Goal: Entertainment & Leisure: Browse casually

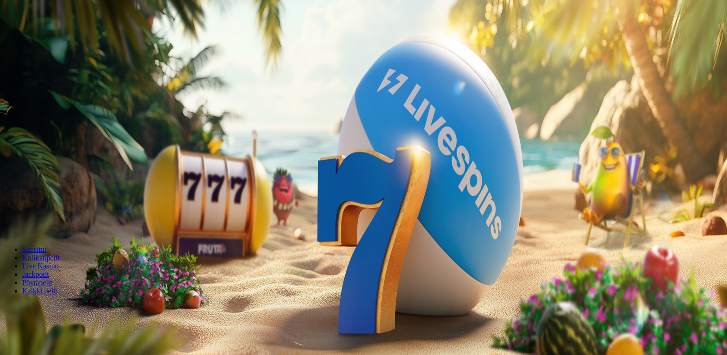
click at [53, 37] on span "Kirjaudu" at bounding box center [64, 33] width 23 height 7
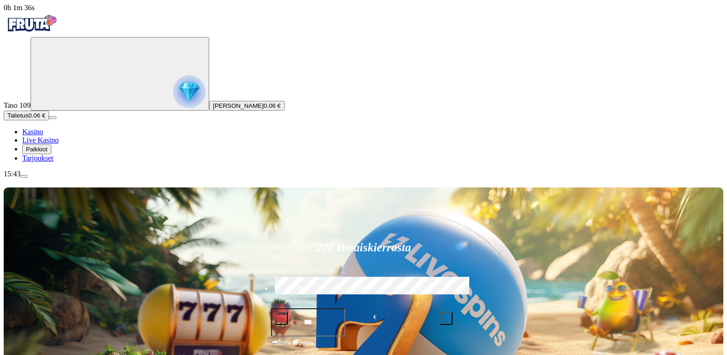
click at [173, 101] on img "Primary" at bounding box center [189, 91] width 32 height 32
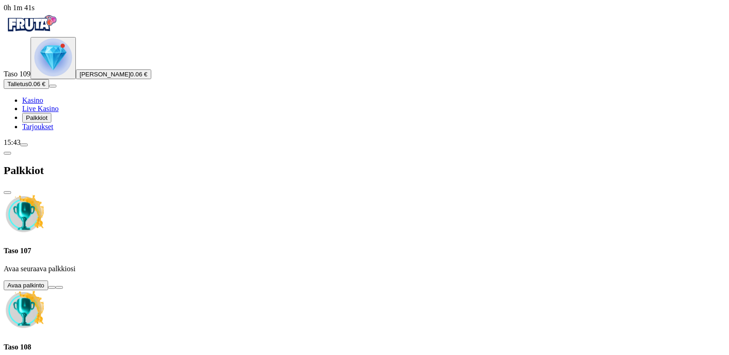
click at [56, 286] on button at bounding box center [51, 287] width 7 height 3
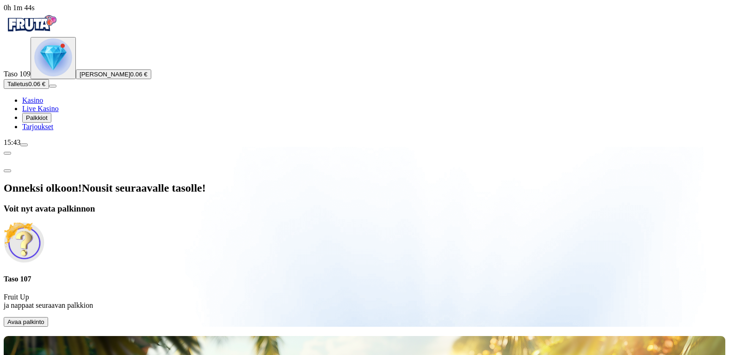
click at [44, 318] on span "Avaa palkinto" at bounding box center [25, 321] width 37 height 7
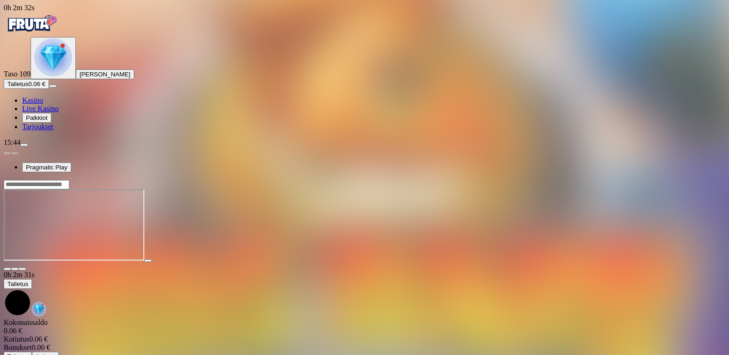
click at [7, 269] on span "close icon" at bounding box center [7, 269] width 0 height 0
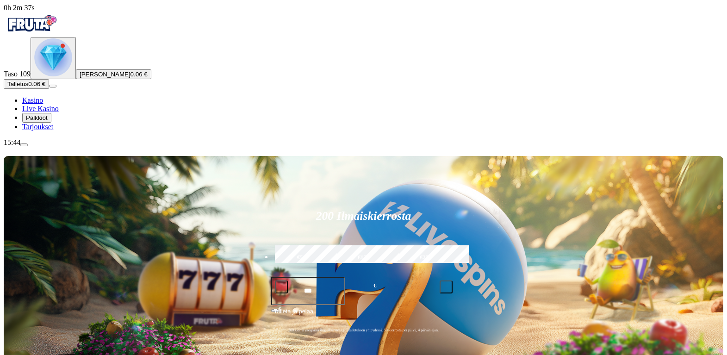
click at [47, 76] on img "Primary" at bounding box center [53, 57] width 38 height 38
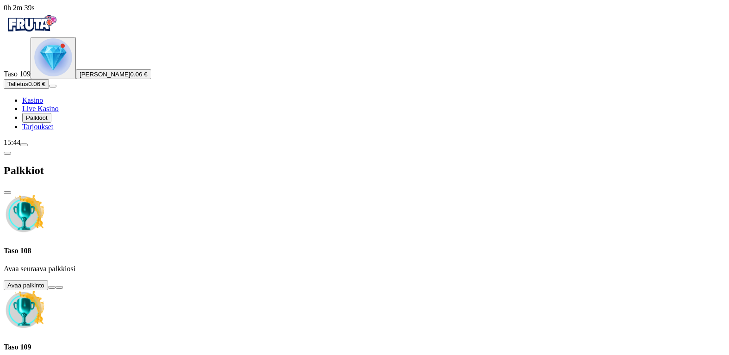
click at [56, 286] on button at bounding box center [51, 287] width 7 height 3
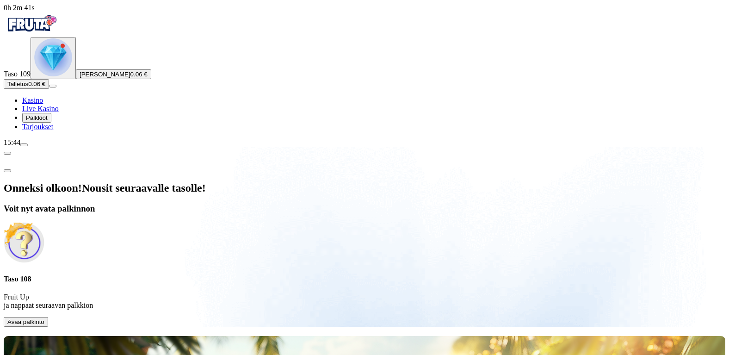
click at [44, 318] on span "Avaa palkinto" at bounding box center [25, 321] width 37 height 7
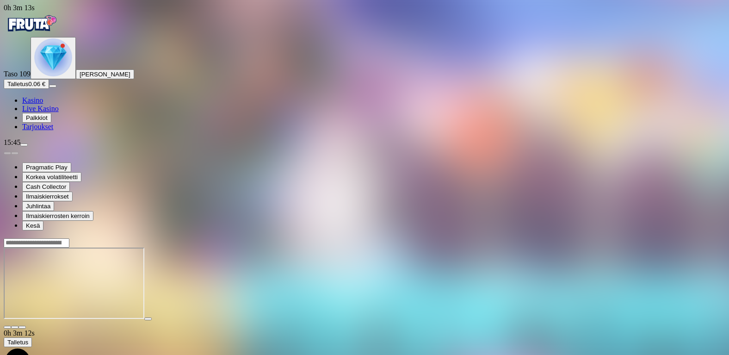
click at [7, 327] on span "close icon" at bounding box center [7, 327] width 0 height 0
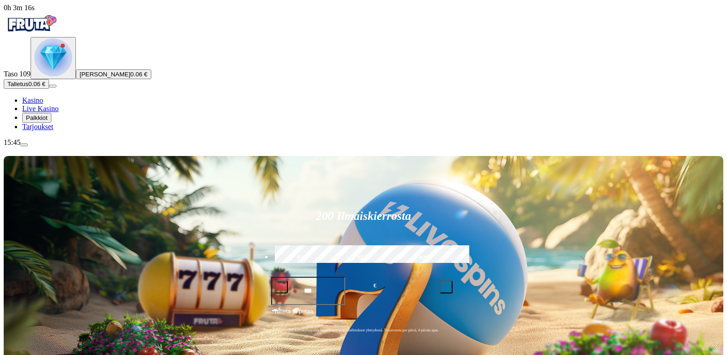
click at [57, 76] on img "Primary" at bounding box center [53, 57] width 38 height 38
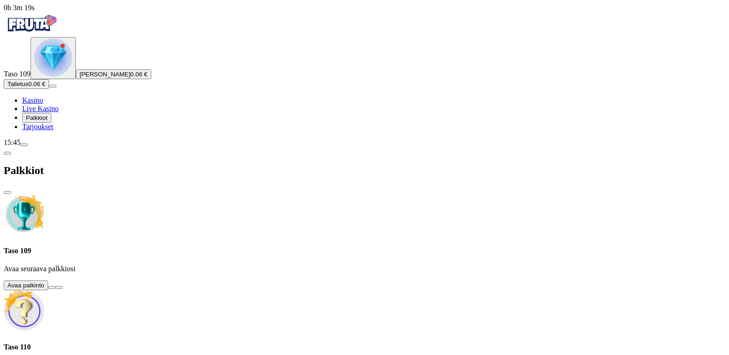
click at [56, 286] on button at bounding box center [51, 287] width 7 height 3
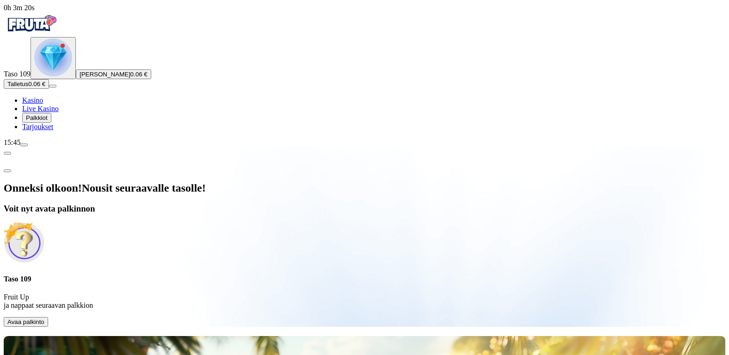
click at [44, 318] on span "Avaa palkinto" at bounding box center [25, 321] width 37 height 7
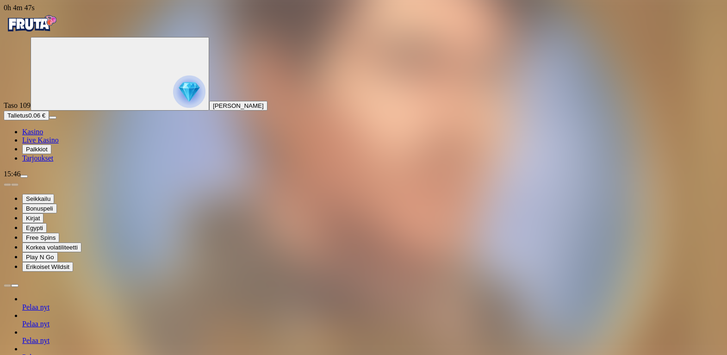
click at [24, 176] on span "menu icon" at bounding box center [24, 176] width 0 height 0
